Goal: Transaction & Acquisition: Book appointment/travel/reservation

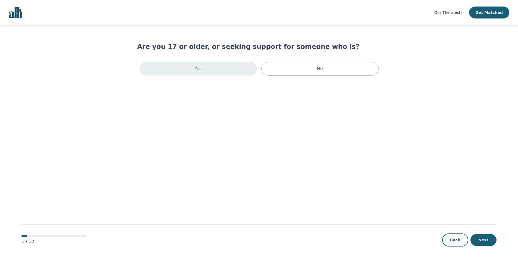
click at [201, 66] on p "Yes" at bounding box center [198, 69] width 7 height 7
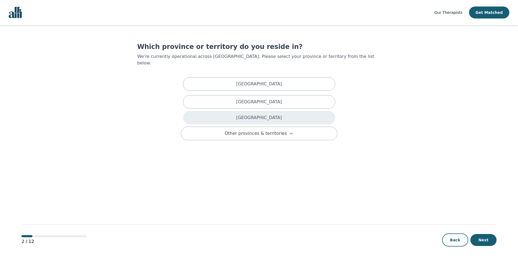
click at [252, 114] on p "Ontario" at bounding box center [259, 117] width 46 height 7
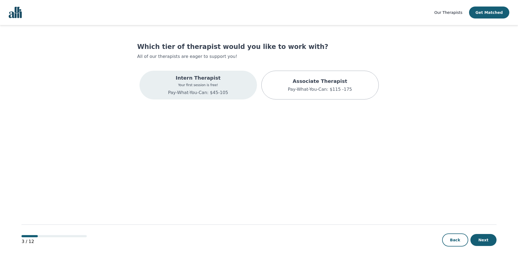
click at [192, 85] on p "Your first session is free!" at bounding box center [198, 85] width 60 height 4
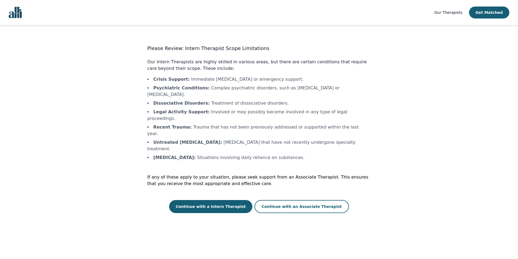
click at [19, 13] on img "Global" at bounding box center [15, 12] width 13 height 11
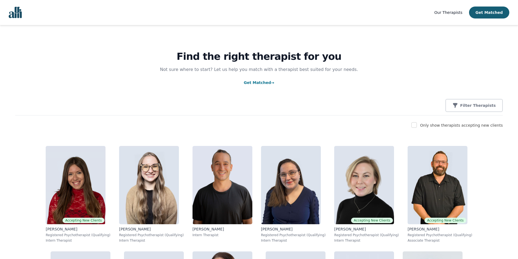
click at [18, 11] on img "Global" at bounding box center [15, 12] width 13 height 11
